Goal: Transaction & Acquisition: Purchase product/service

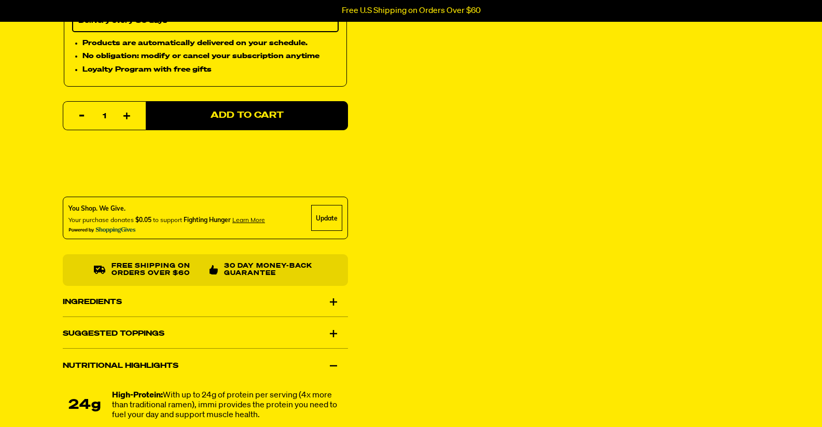
scroll to position [516, 0]
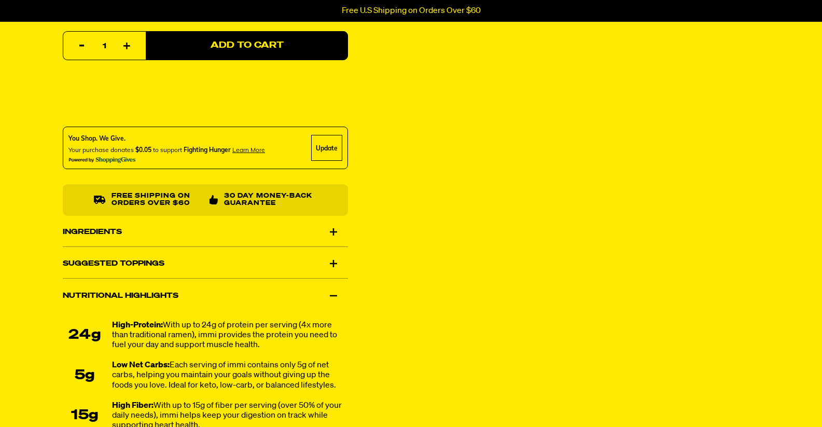
click at [156, 259] on div "Suggested Toppings" at bounding box center [205, 263] width 285 height 29
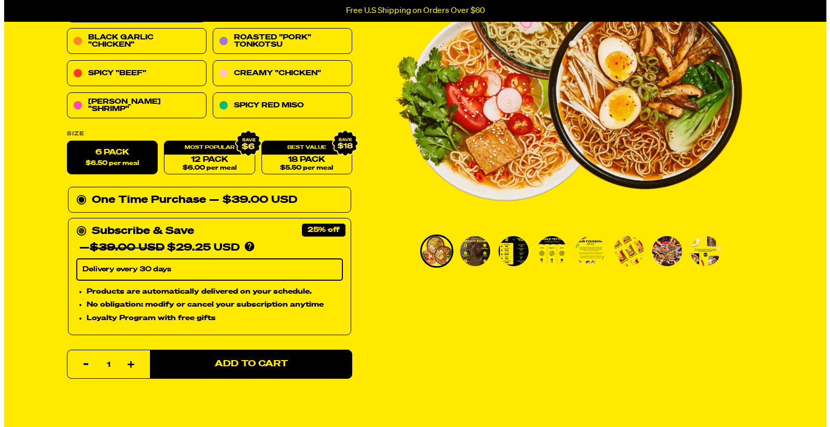
scroll to position [102, 0]
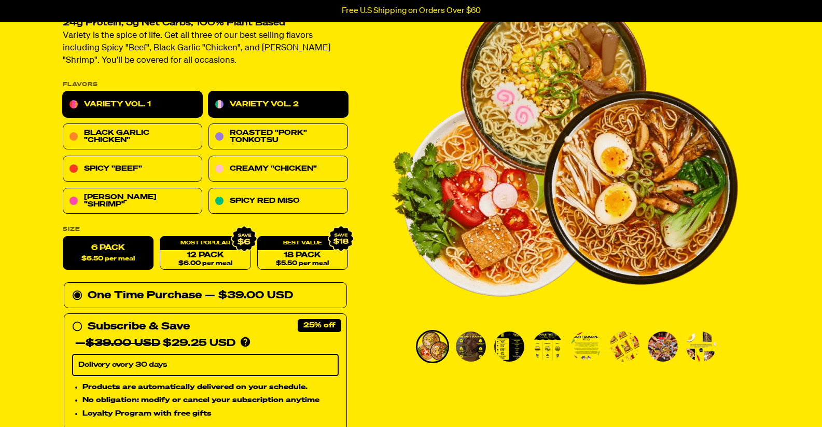
click at [223, 106] on link "Variety Vol. 2" at bounding box center [278, 105] width 140 height 26
select select "Every 30 Days"
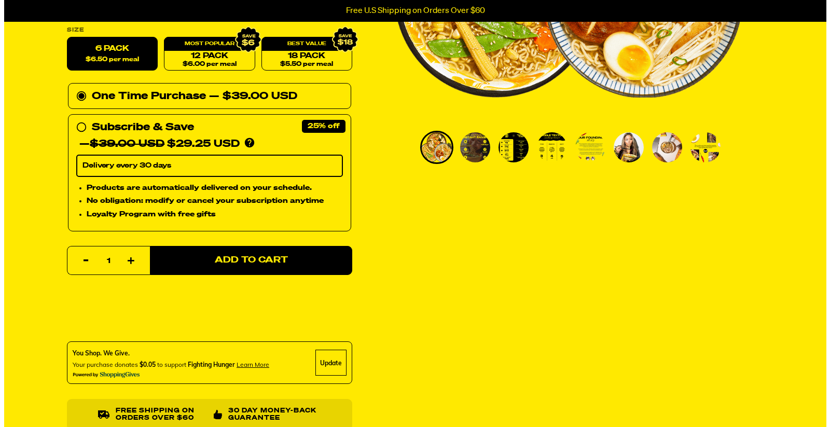
scroll to position [254, 0]
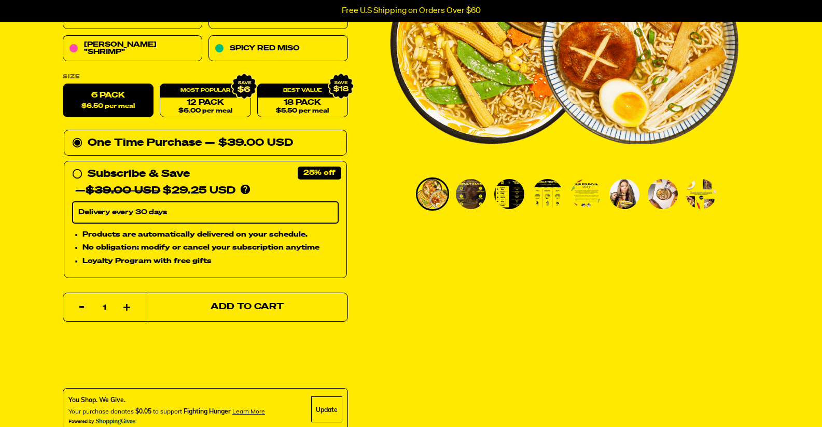
click at [232, 307] on span "Add to Cart" at bounding box center [246, 307] width 73 height 9
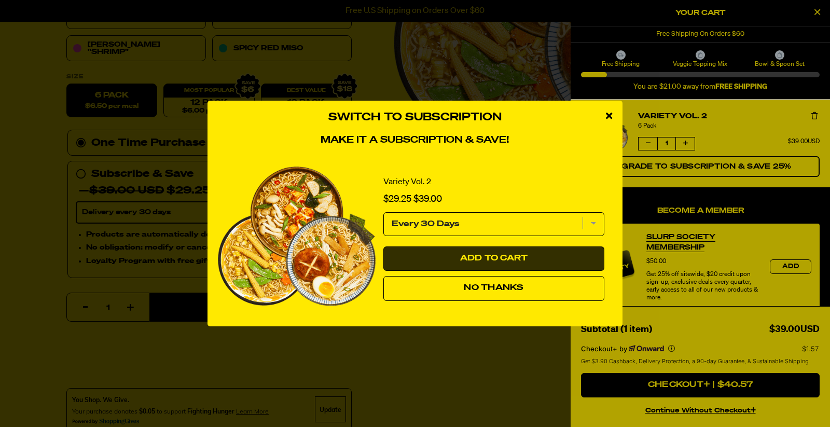
click at [485, 257] on span "Add to Cart" at bounding box center [494, 258] width 68 height 8
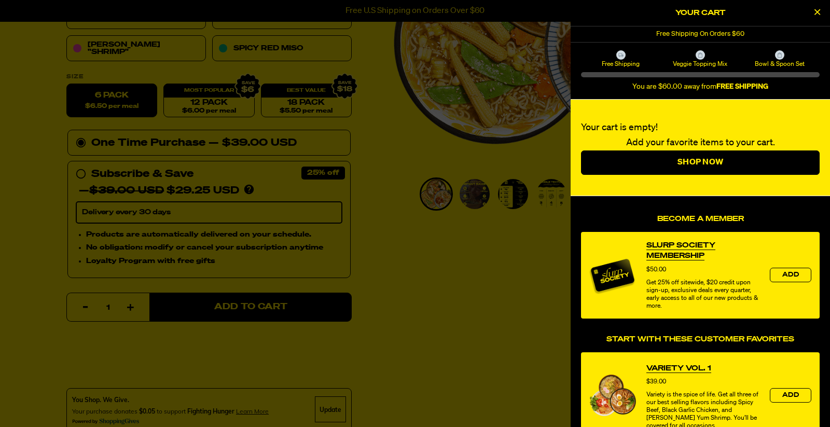
select select "Every 30 Days"
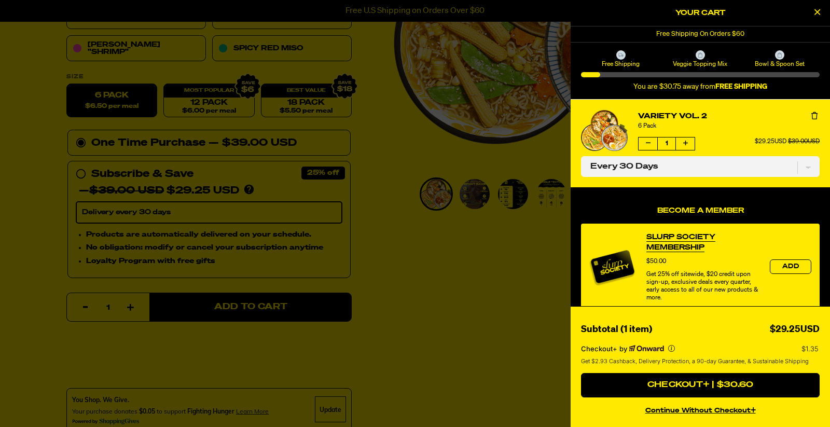
click at [627, 272] on img "product" at bounding box center [612, 266] width 47 height 47
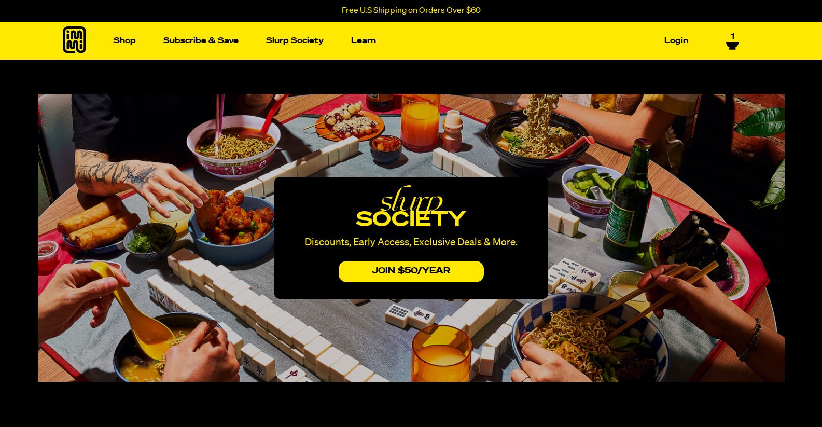
select select "Every 30 Days"
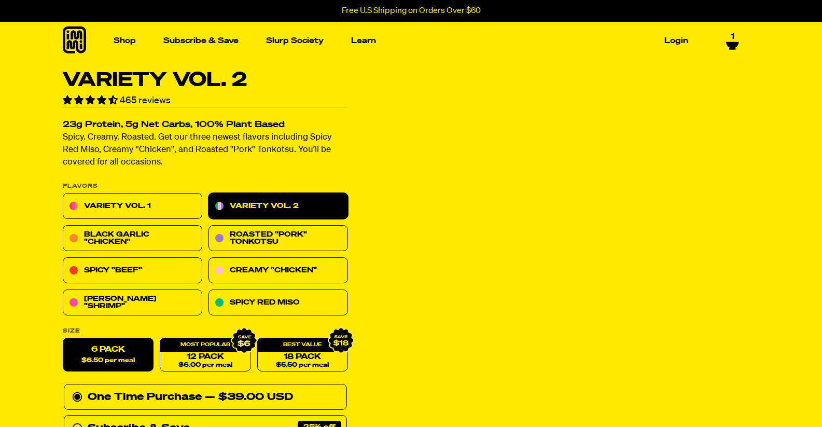
select select "Every 30 Days"
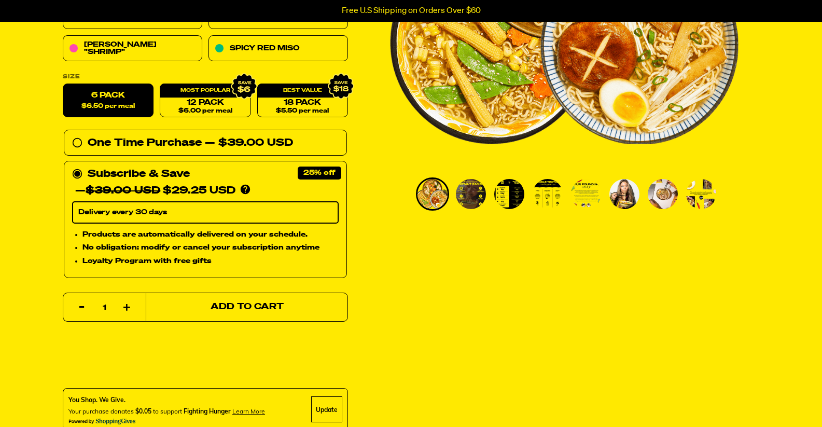
click at [281, 304] on span "Add to Cart" at bounding box center [246, 307] width 73 height 9
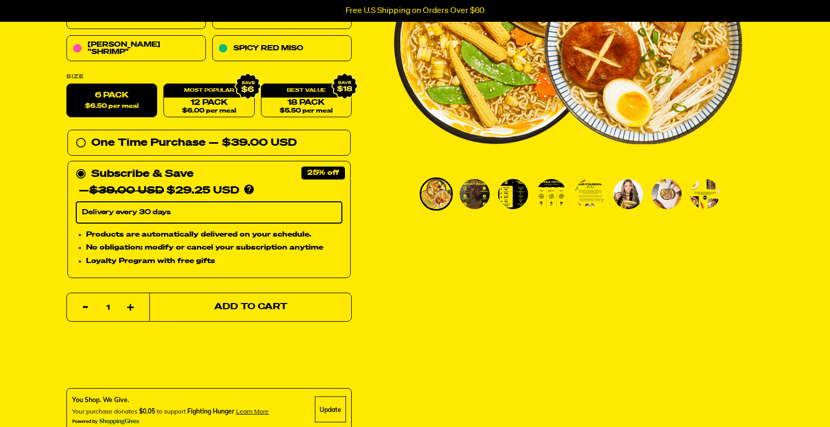
select select "Every 30 Days"
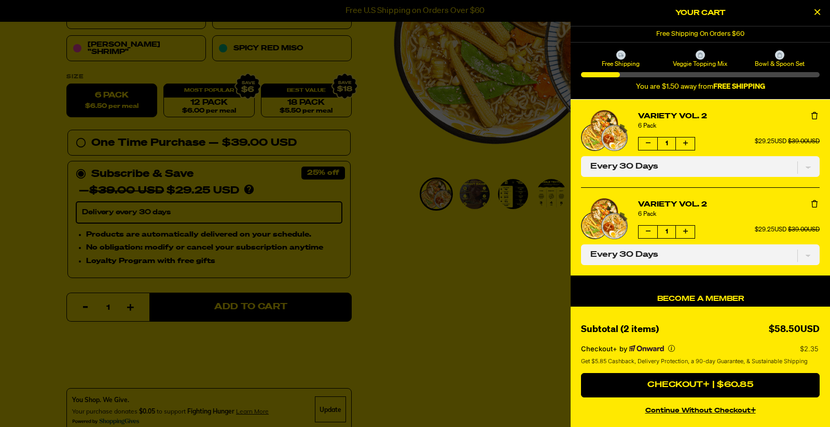
click at [810, 206] on button "Remove Variety Vol. 2" at bounding box center [814, 204] width 10 height 10
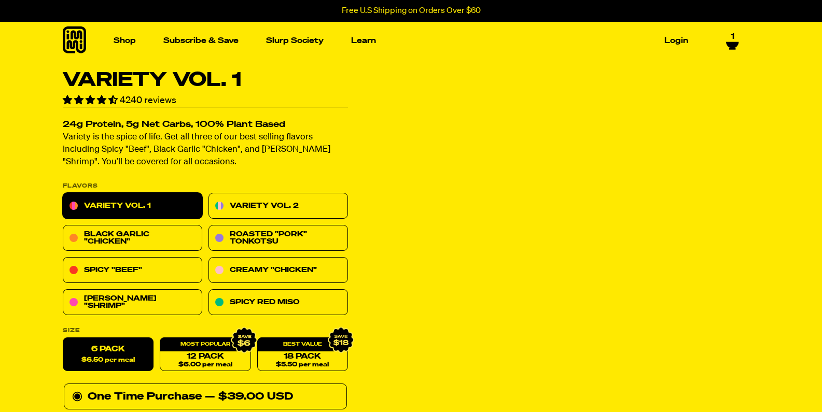
select select "Every 30 Days"
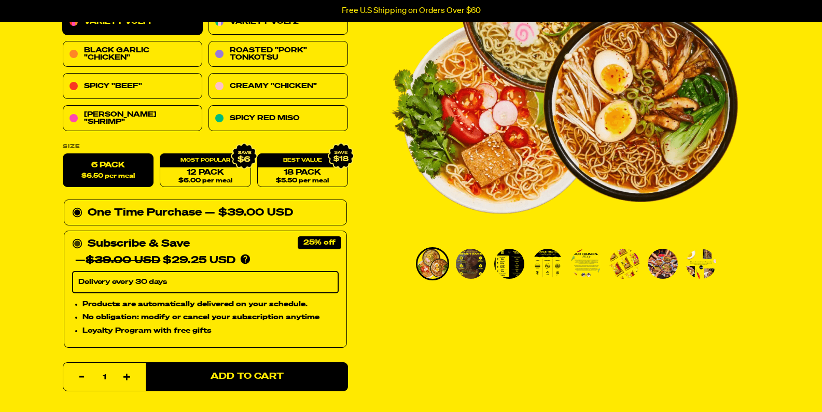
scroll to position [204, 0]
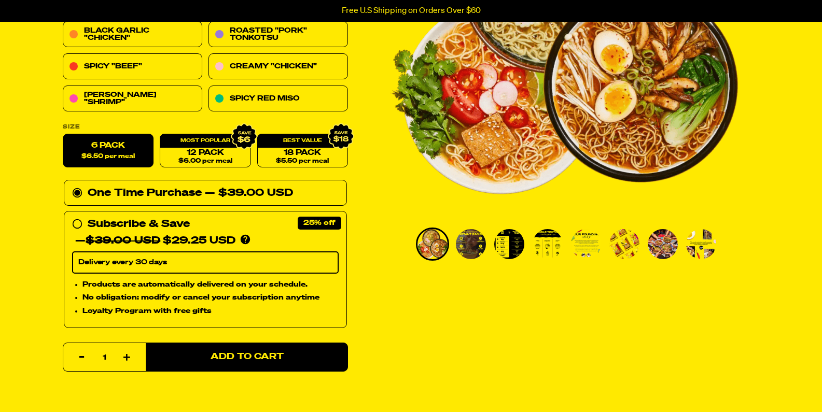
click at [125, 354] on icon "button" at bounding box center [126, 357] width 7 height 7
click at [128, 356] on icon "button" at bounding box center [126, 357] width 7 height 7
click at [81, 355] on icon "button" at bounding box center [81, 357] width 5 height 5
type input "1"
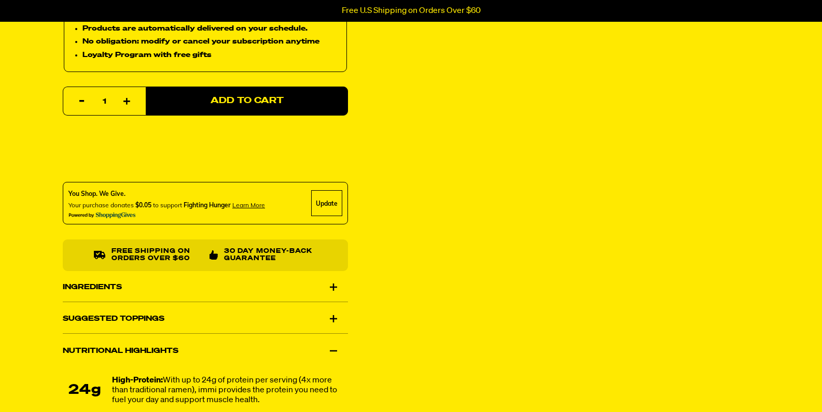
scroll to position [0, 0]
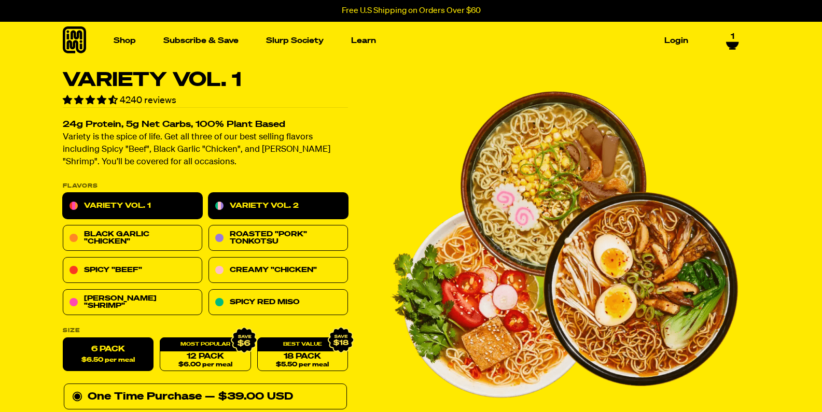
click at [313, 208] on link "Variety Vol. 2" at bounding box center [278, 206] width 140 height 26
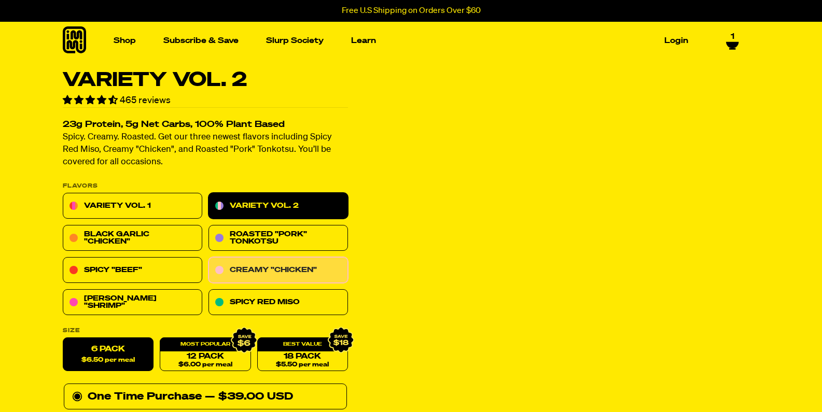
select select "Every 30 Days"
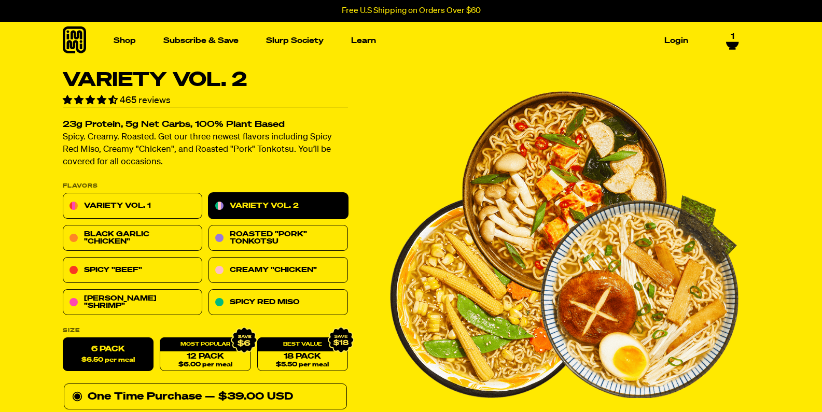
click at [288, 203] on link "Variety Vol. 2" at bounding box center [278, 206] width 140 height 26
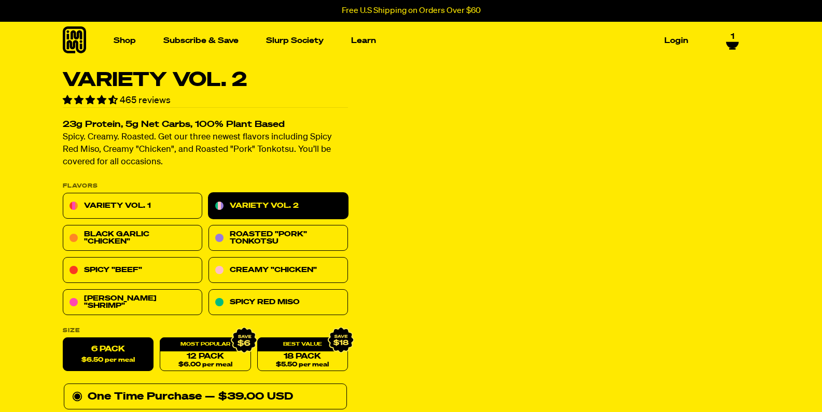
select select "Every 30 Days"
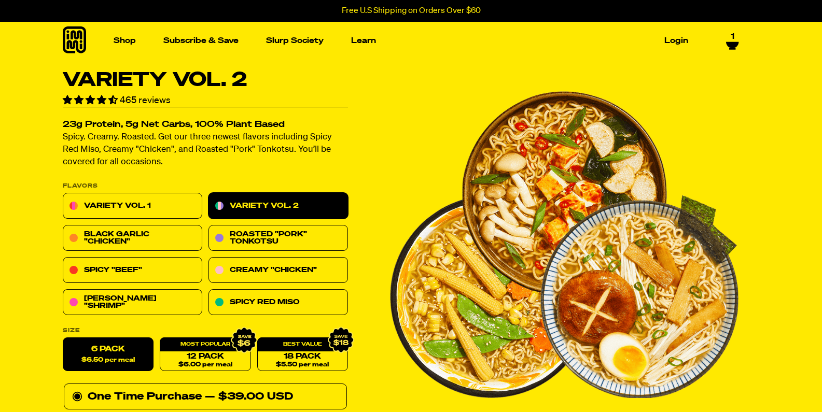
click at [737, 37] on link "1" at bounding box center [732, 41] width 13 height 18
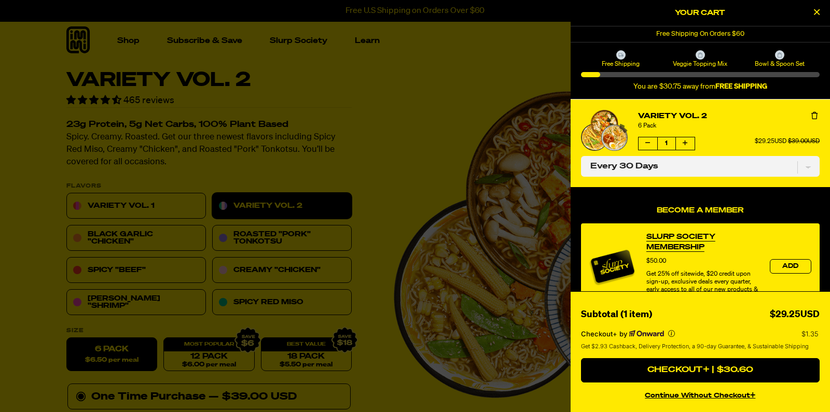
click at [811, 114] on icon "Remove Variety Vol. 2" at bounding box center [814, 115] width 6 height 7
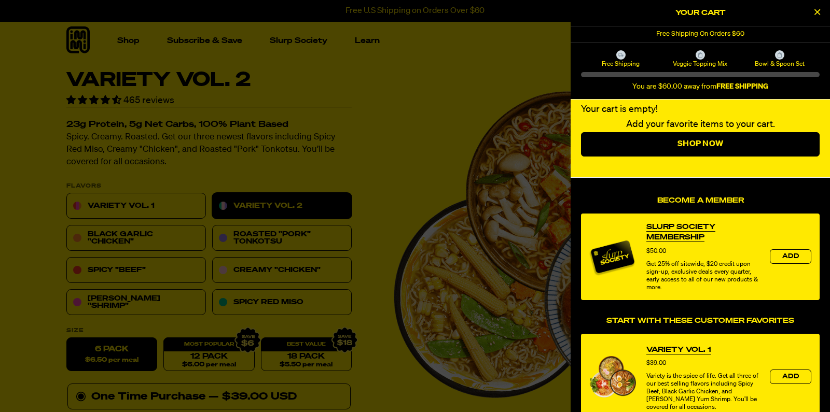
scroll to position [221, 0]
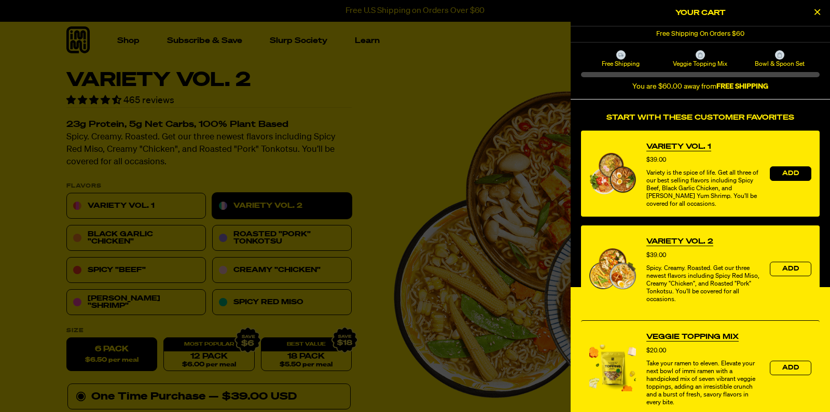
click at [783, 166] on button "Add" at bounding box center [790, 173] width 41 height 15
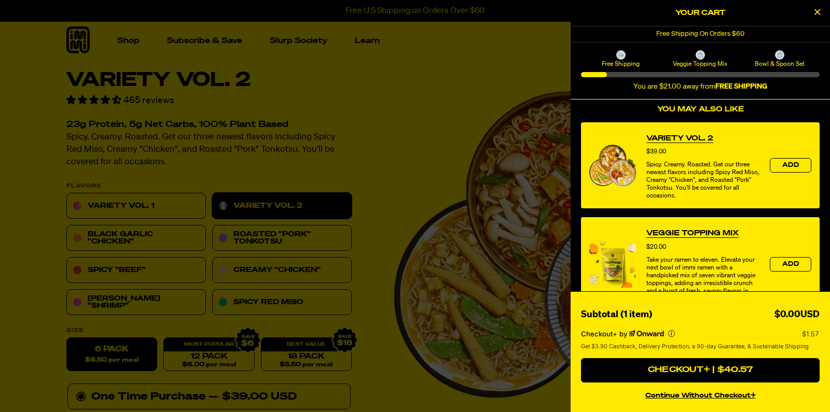
scroll to position [162, 0]
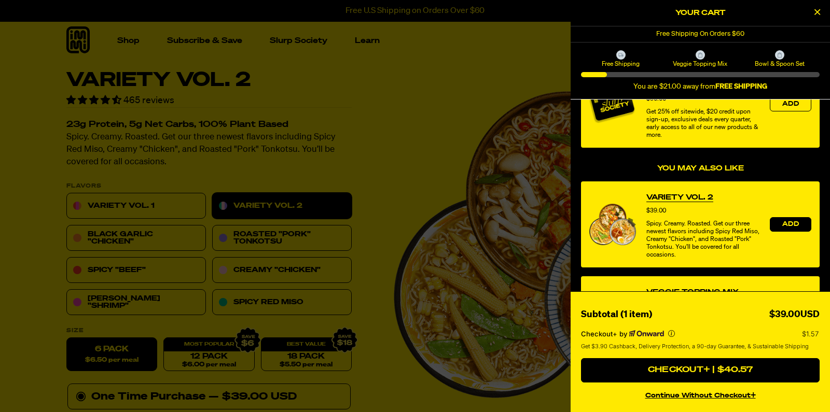
click at [785, 221] on span "Add" at bounding box center [790, 224] width 17 height 6
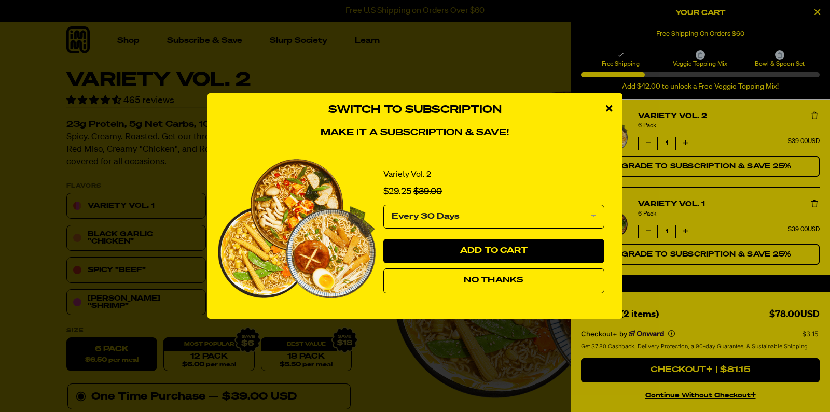
click at [816, 11] on div "Switch to Subscription Make it a subscription & save! Variety Vol. 2 Sale price…" at bounding box center [415, 206] width 830 height 412
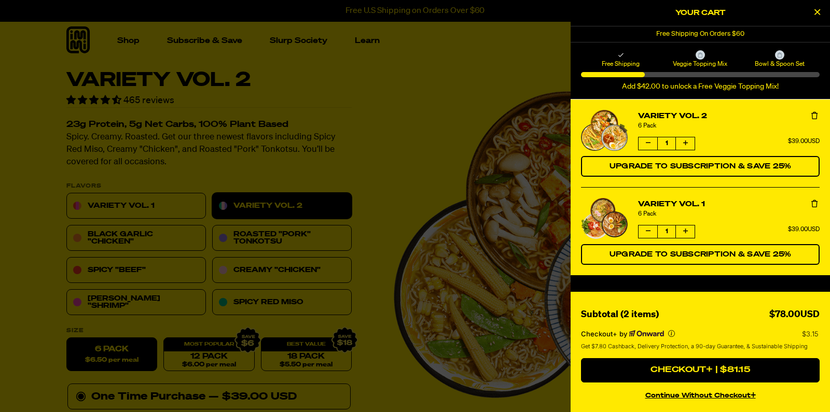
click at [817, 11] on icon "Close Cart" at bounding box center [817, 11] width 6 height 9
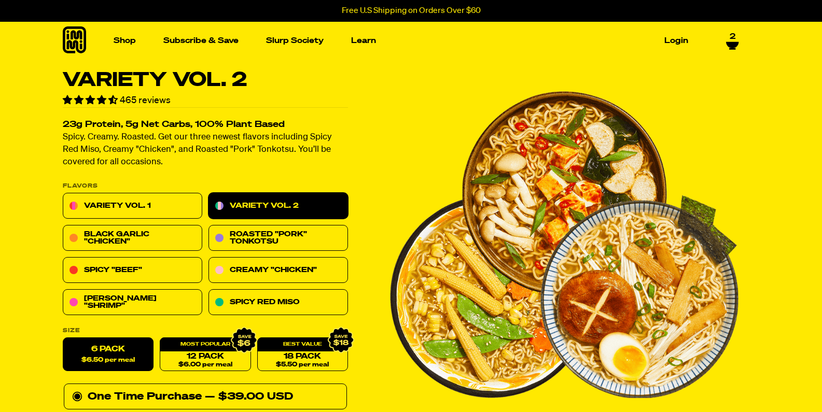
click at [734, 44] on icon at bounding box center [732, 44] width 12 height 6
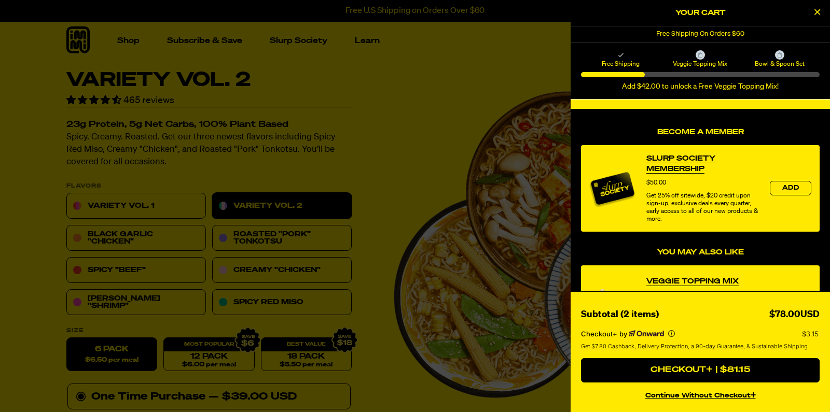
scroll to position [310, 0]
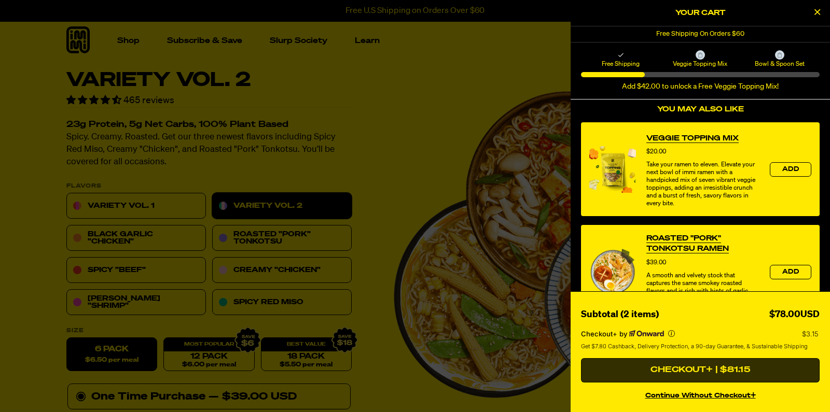
click at [701, 370] on button "Checkout+ | $81.15" at bounding box center [700, 370] width 239 height 25
